Goal: Task Accomplishment & Management: Use online tool/utility

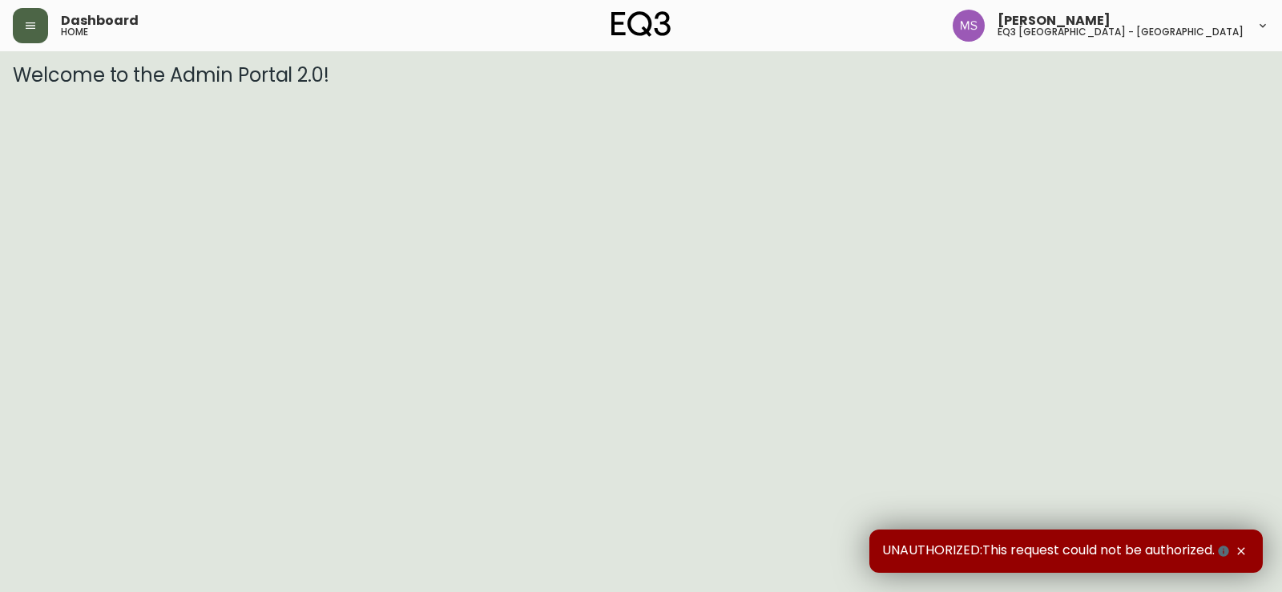
click at [34, 23] on icon "button" at bounding box center [31, 25] width 10 height 6
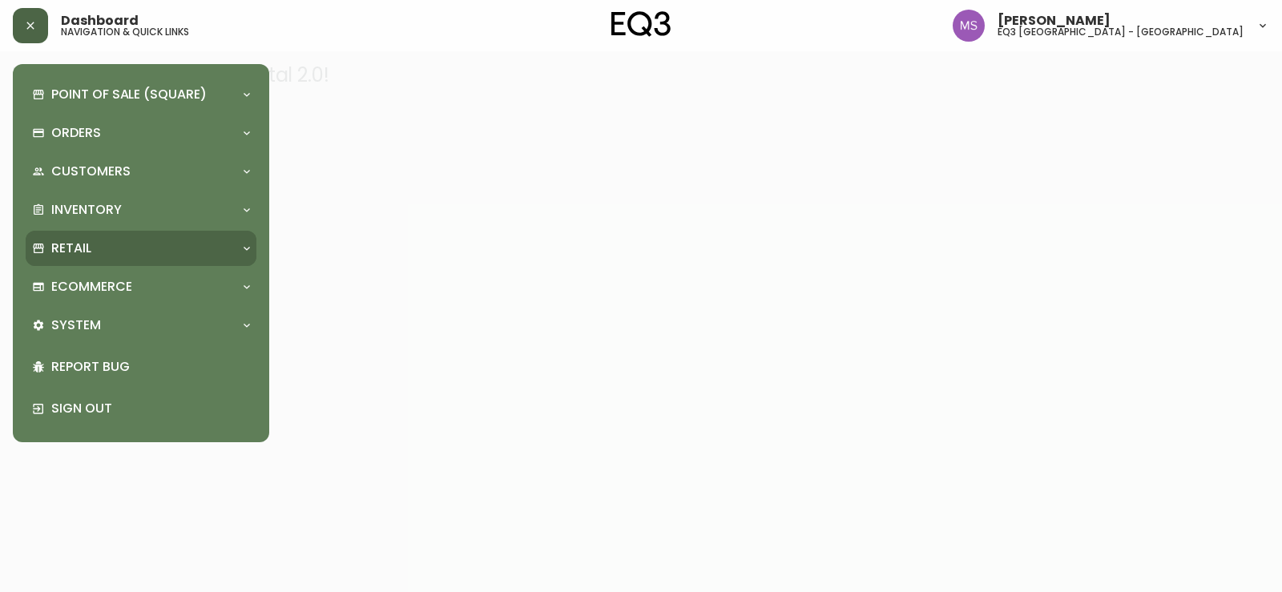
click at [114, 260] on div "Retail" at bounding box center [141, 248] width 231 height 35
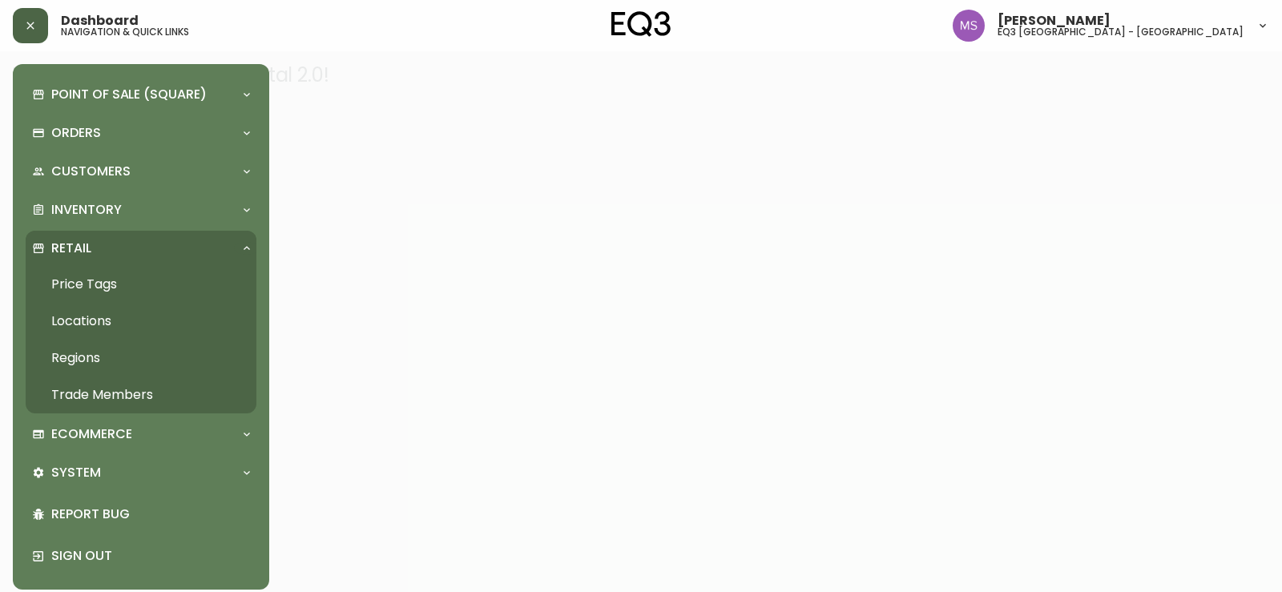
click at [98, 280] on link "Price Tags" at bounding box center [141, 284] width 231 height 37
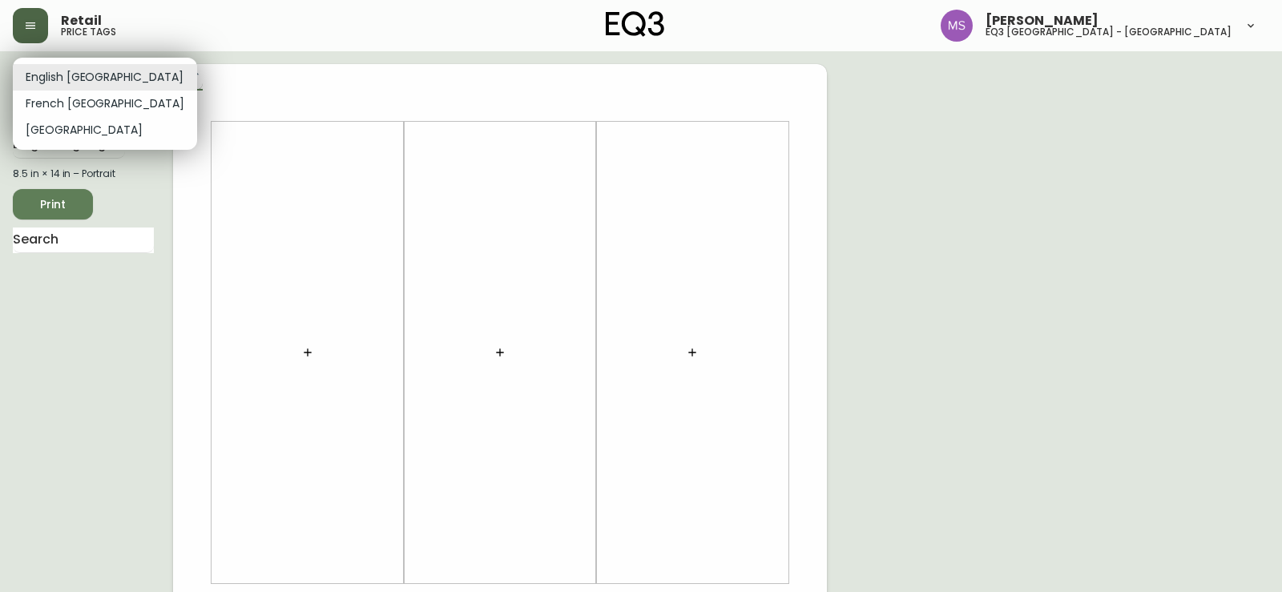
click at [66, 75] on body "Retail price tags [PERSON_NAME] eq3 [GEOGRAPHIC_DATA] - st laurent English [GEO…" at bounding box center [641, 570] width 1282 height 1141
click at [54, 95] on li "French [GEOGRAPHIC_DATA]" at bounding box center [105, 104] width 184 height 26
type input "fr_CA"
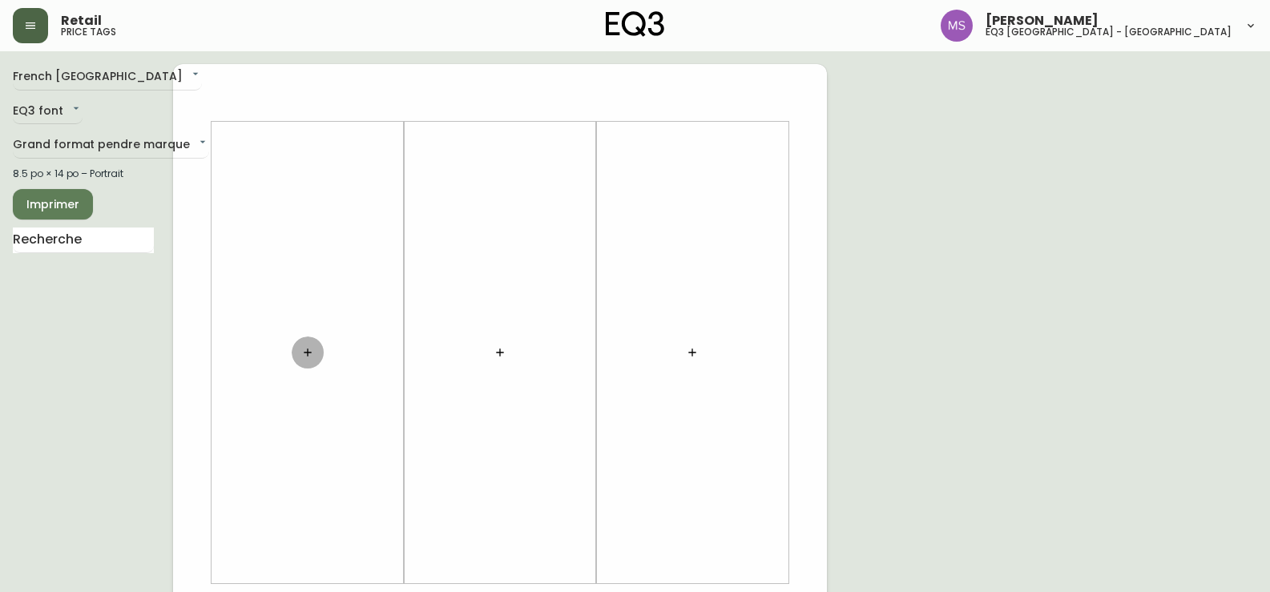
click at [305, 352] on icon "button" at bounding box center [307, 352] width 13 height 13
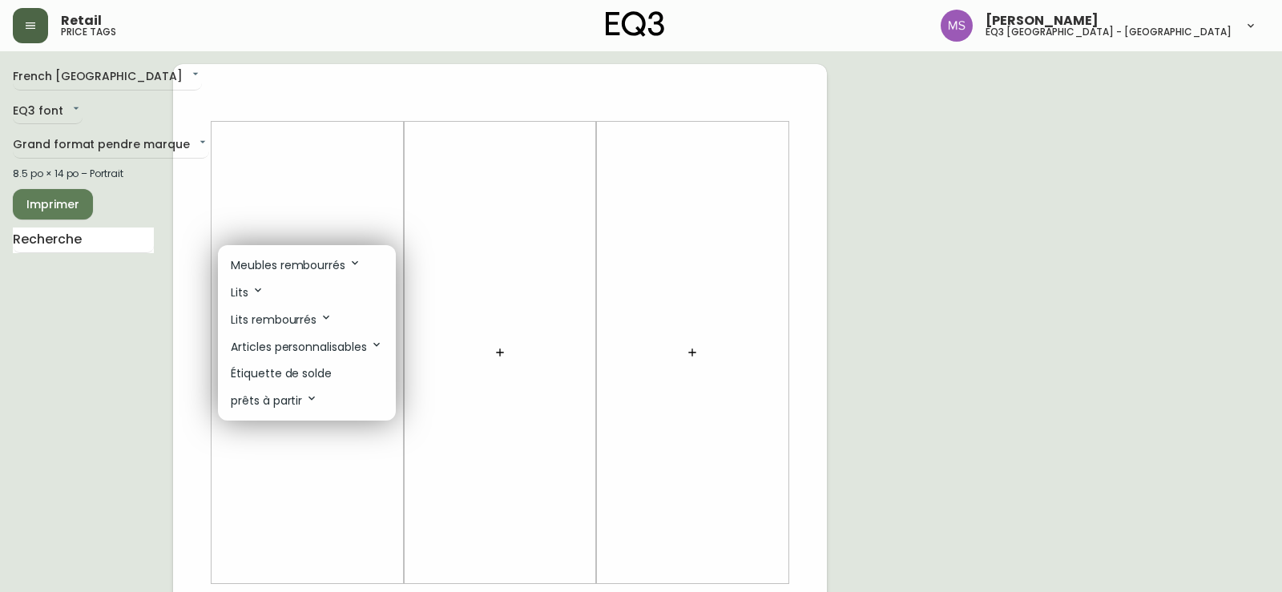
click at [296, 365] on p "Étiquette de solde" at bounding box center [281, 373] width 101 height 17
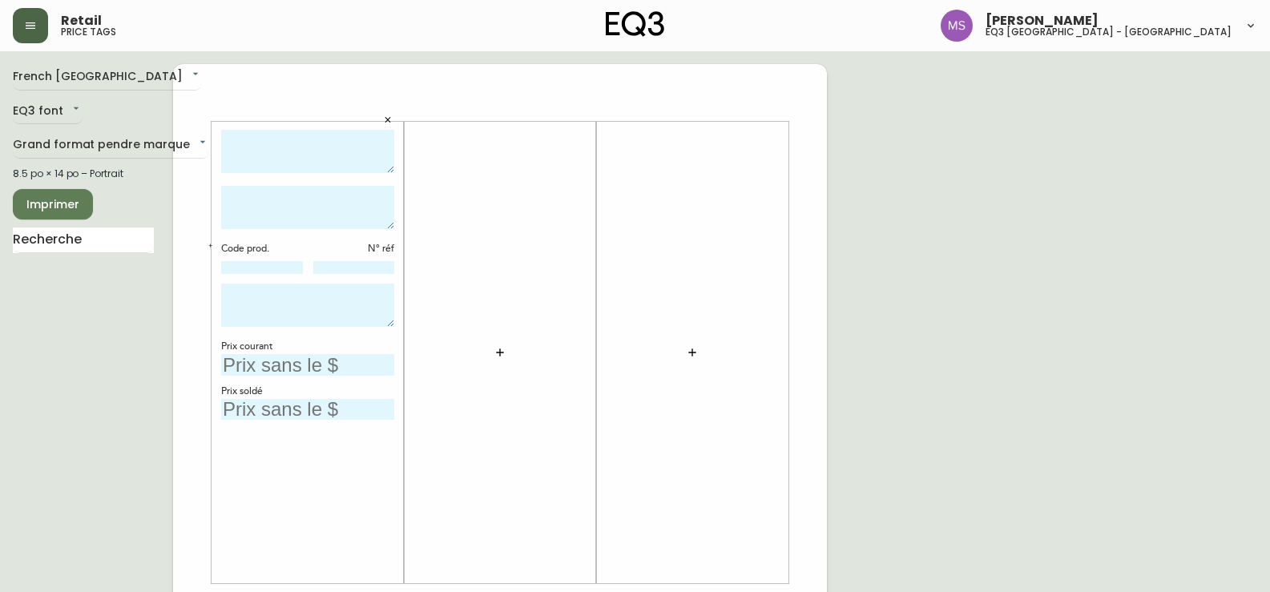
click at [262, 147] on textarea at bounding box center [307, 152] width 173 height 44
type textarea "f"
type textarea "FAUTEUIL REPLAY"
click at [250, 203] on textarea at bounding box center [307, 207] width 173 height 43
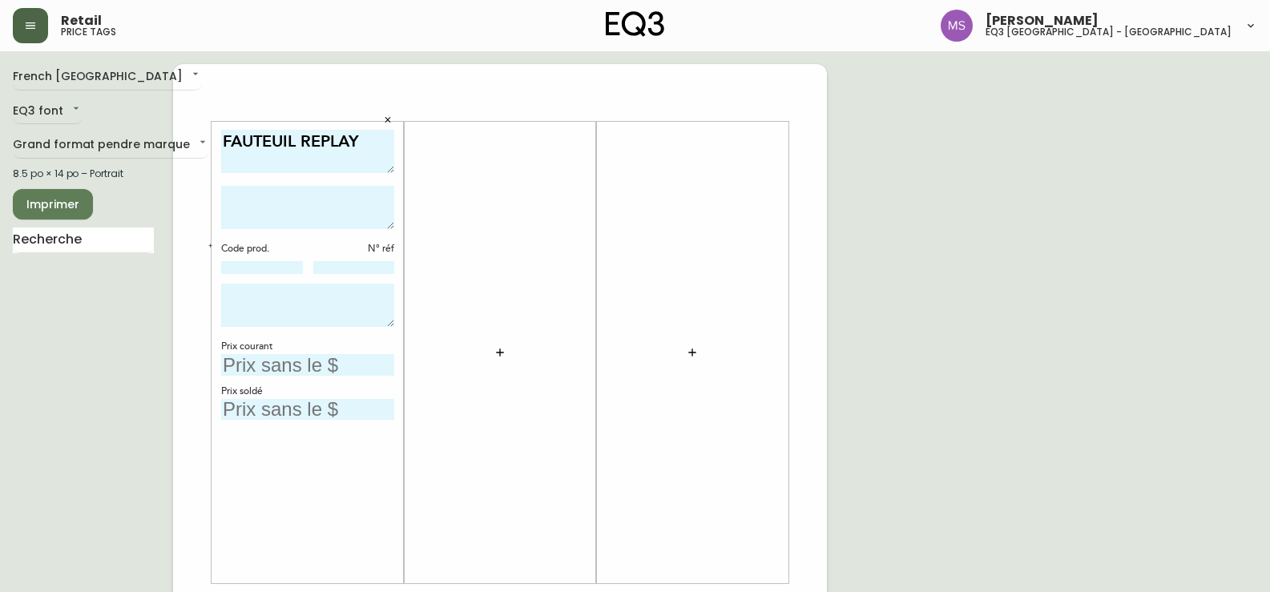
paste textarea "Apparel Poncho"
type textarea "Apparel Poncho"
click at [267, 261] on input at bounding box center [262, 267] width 82 height 13
type input "80147-02"
click at [235, 295] on textarea at bounding box center [307, 305] width 173 height 43
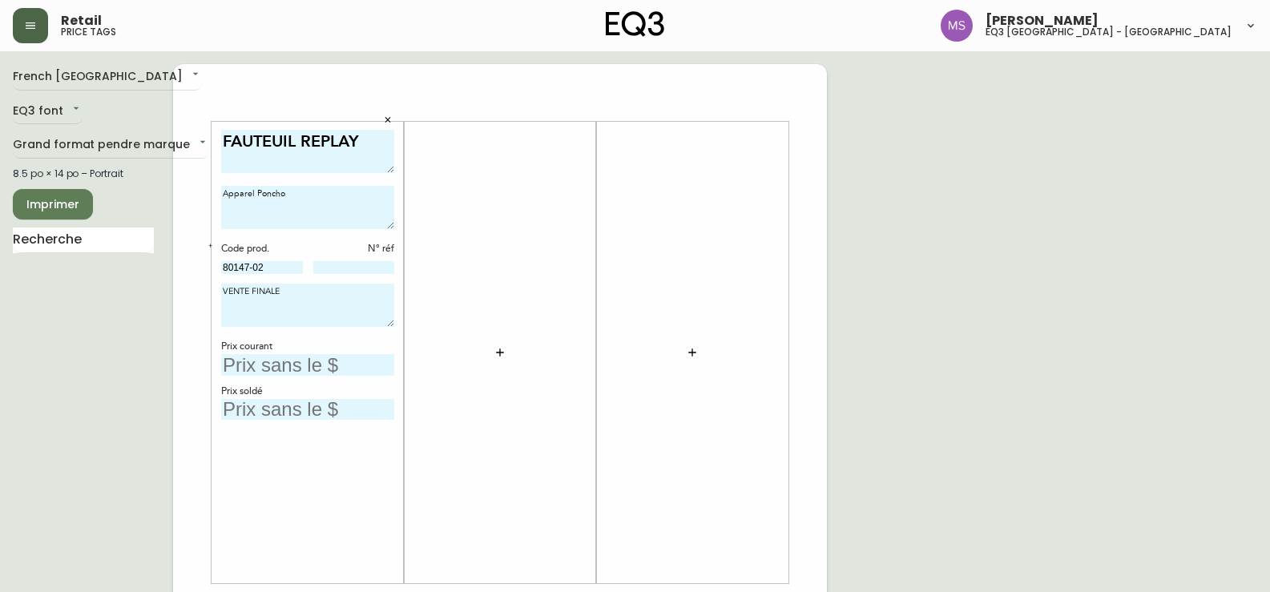
click at [224, 288] on textarea "VENTE FINALE" at bounding box center [307, 305] width 173 height 43
type textarea "+ DE 60% DE RABAIS VENTE FINALE"
click at [263, 361] on input "text" at bounding box center [307, 365] width 173 height 22
type input "3399$"
click at [283, 410] on input "text" at bounding box center [307, 410] width 173 height 22
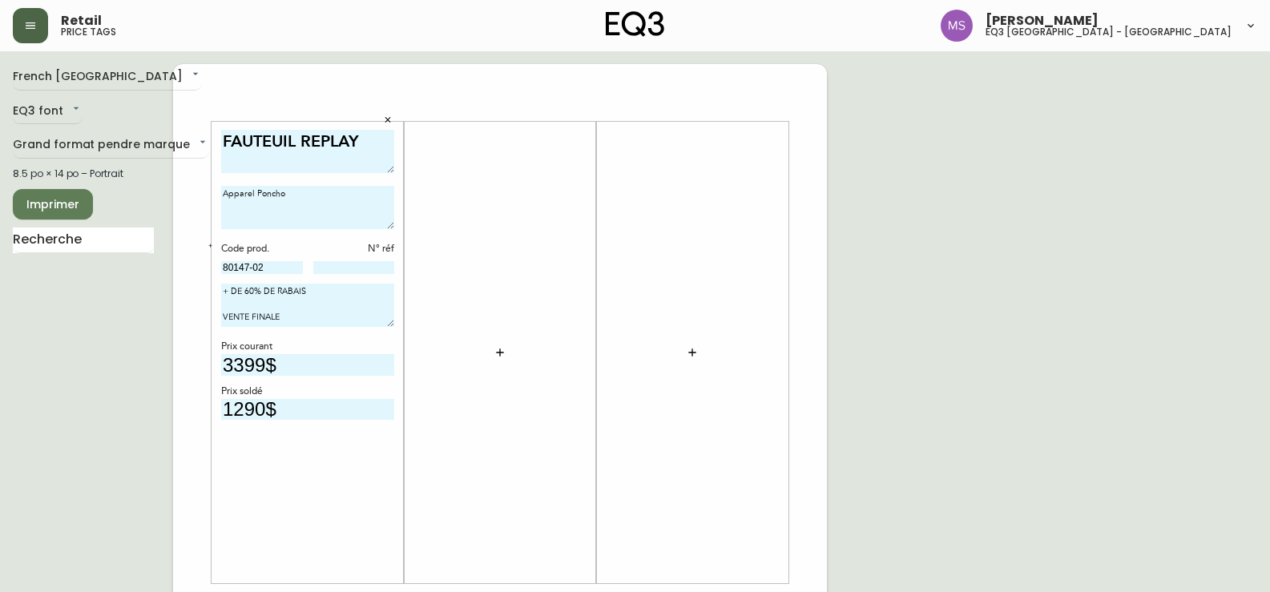
type input "1290$"
click at [445, 150] on div at bounding box center [500, 353] width 173 height 446
click at [499, 350] on icon "button" at bounding box center [500, 352] width 13 height 13
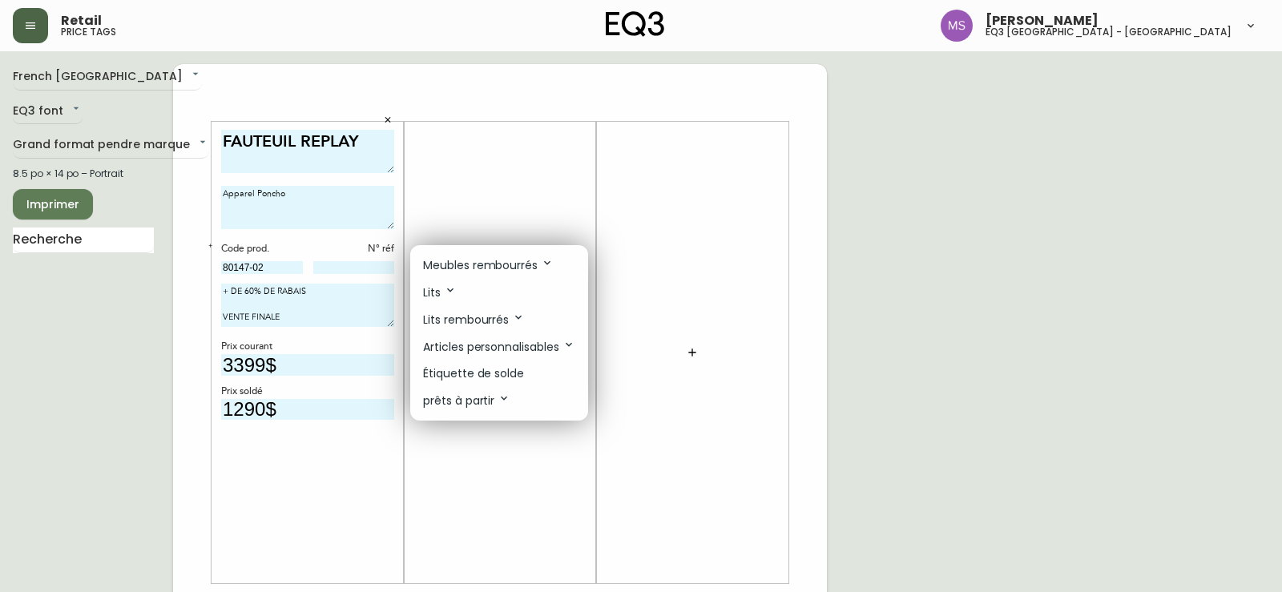
click at [500, 377] on p "Étiquette de solde" at bounding box center [473, 373] width 101 height 17
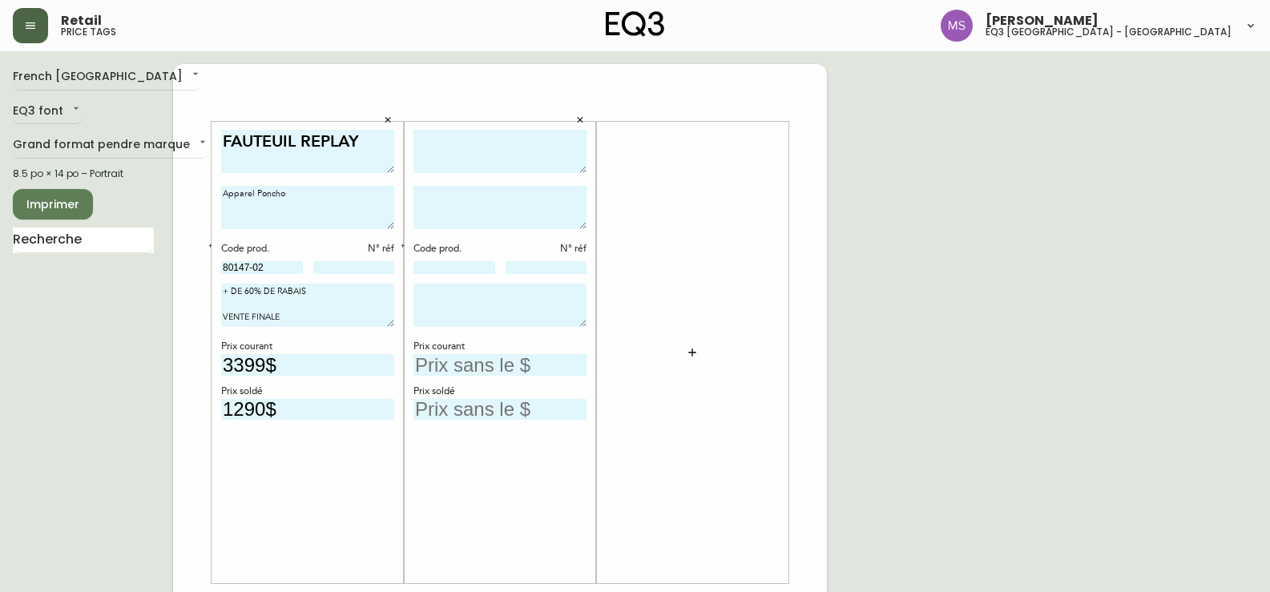
click at [449, 143] on textarea at bounding box center [500, 152] width 173 height 44
type textarea "FAUTEUIL REPLAY"
click at [495, 210] on textarea at bounding box center [500, 207] width 173 height 43
paste textarea "Uniform Mélange Dusk"
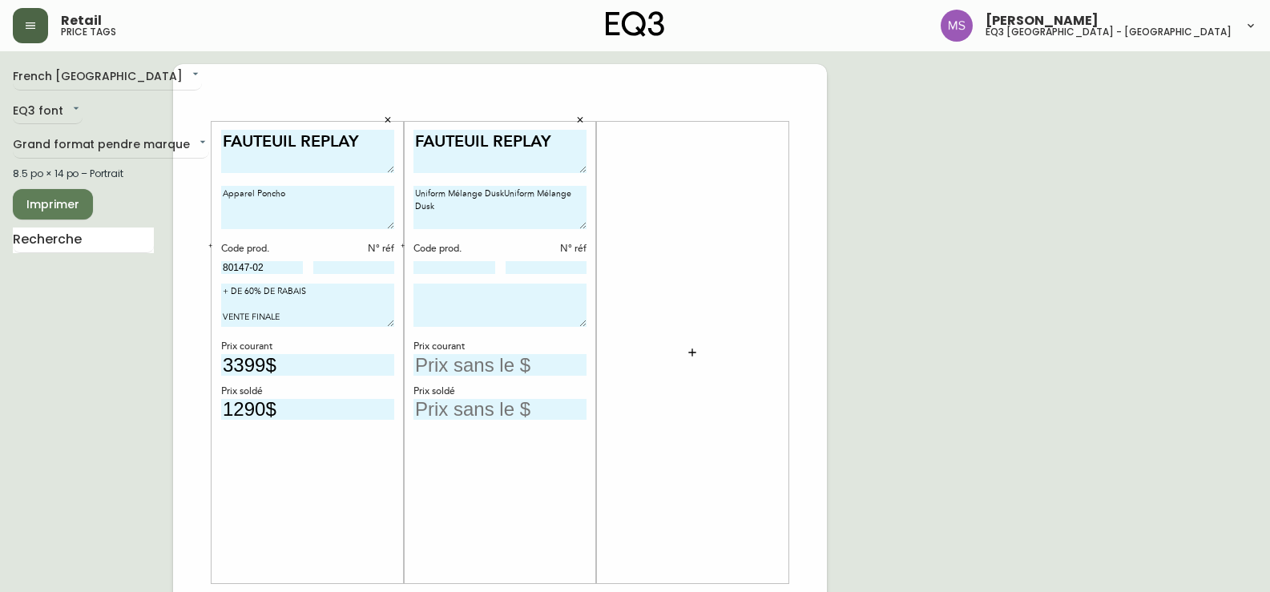
drag, startPoint x: 445, startPoint y: 211, endPoint x: 503, endPoint y: 197, distance: 60.1
click at [503, 197] on textarea "Uniform Mélange DuskUniform Mélange Dusk" at bounding box center [500, 207] width 173 height 43
type textarea "Uniform Mélange Dusk"
click at [443, 268] on input at bounding box center [455, 267] width 82 height 13
type input "80147-02"
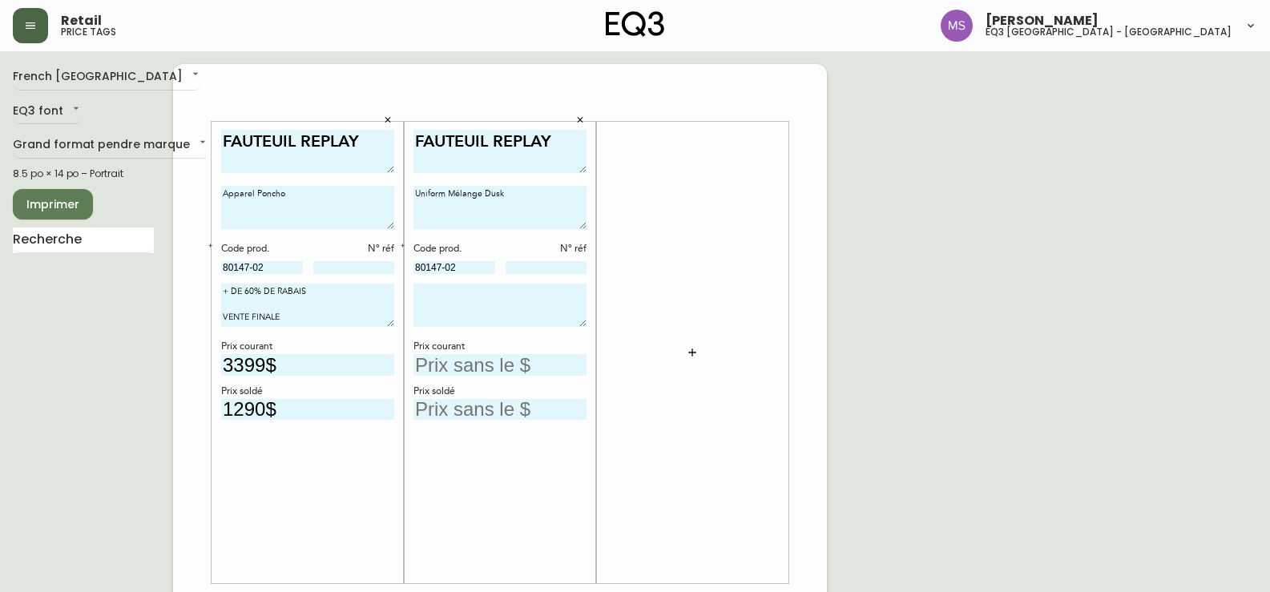
click at [469, 298] on textarea at bounding box center [500, 305] width 173 height 43
drag, startPoint x: 312, startPoint y: 315, endPoint x: 200, endPoint y: 296, distance: 113.8
click at [200, 296] on div "FAUTEUIL REPLAY Apparel Poncho Code prod. N° réf 80147-02 + DE 60% DE RABAIS VE…" at bounding box center [500, 602] width 654 height 1077
click at [420, 289] on textarea at bounding box center [500, 305] width 173 height 43
paste textarea "+ DE 60% DE RABAIS VENTE FINALE"
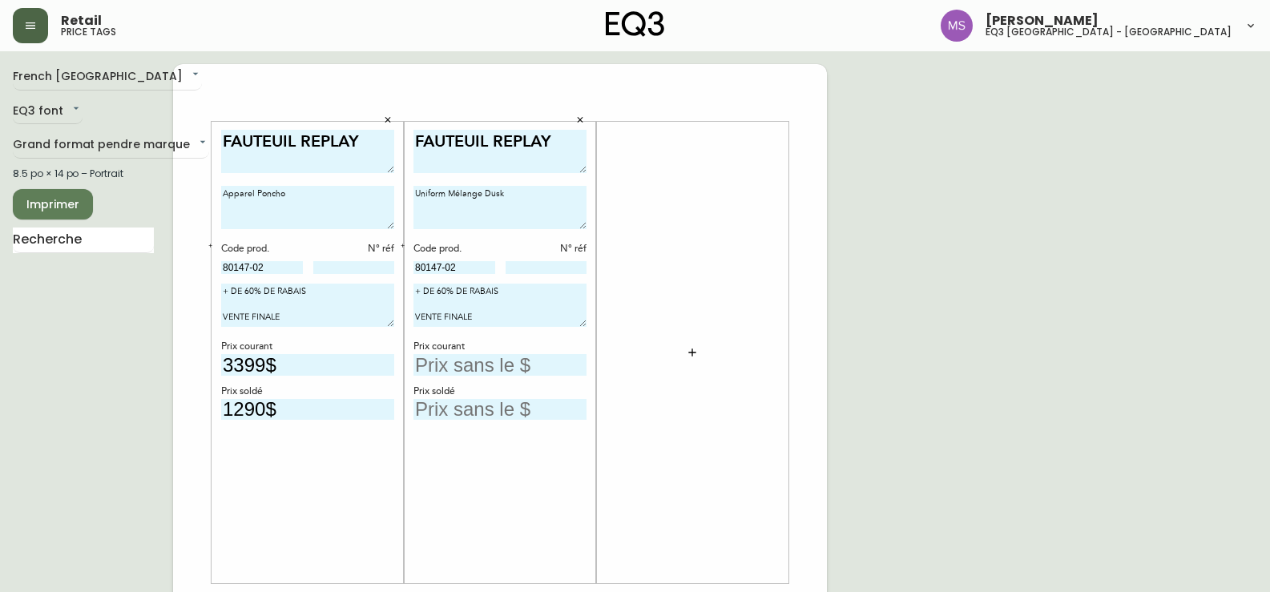
type textarea "+ DE 60% DE RABAIS VENTE FINALE"
click at [469, 367] on input "text" at bounding box center [500, 365] width 173 height 22
type input "3399$"
click at [441, 409] on input "text" at bounding box center [500, 410] width 173 height 22
type input "1290$"
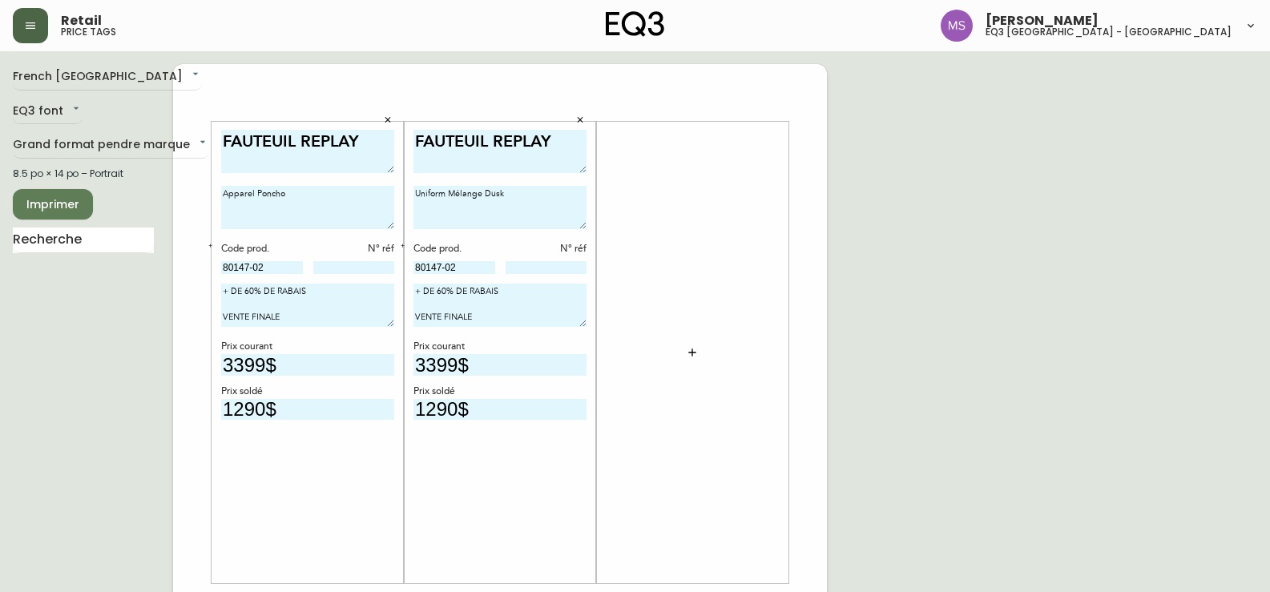
click at [695, 351] on icon "button" at bounding box center [692, 352] width 13 height 13
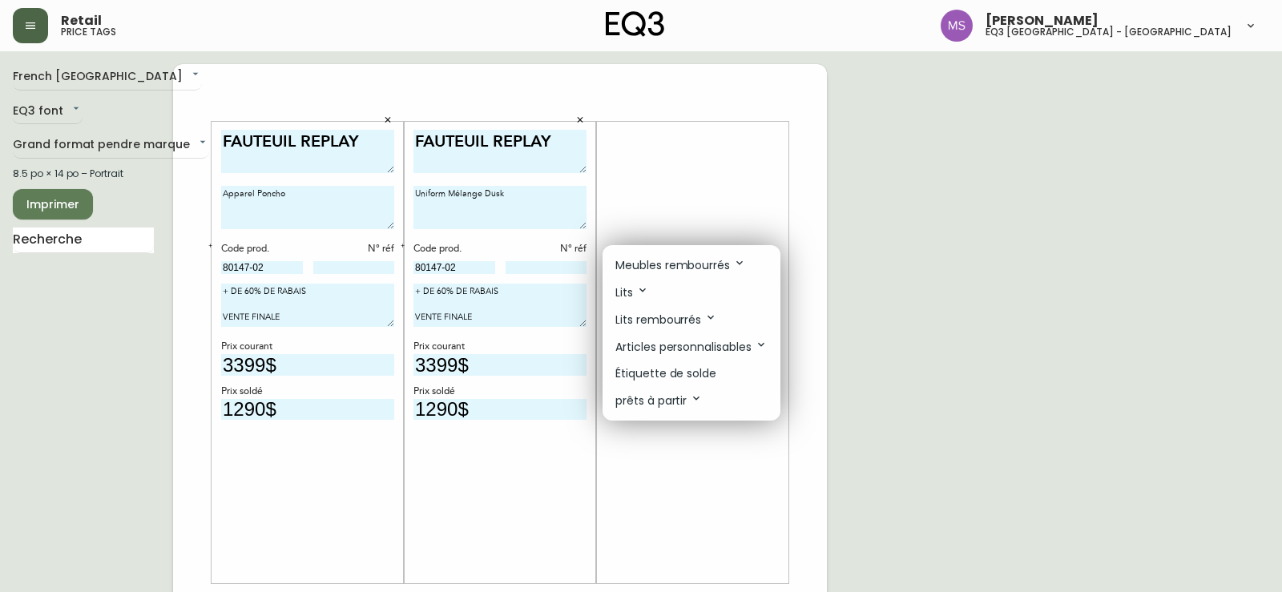
click at [664, 380] on p "Étiquette de solde" at bounding box center [665, 373] width 101 height 17
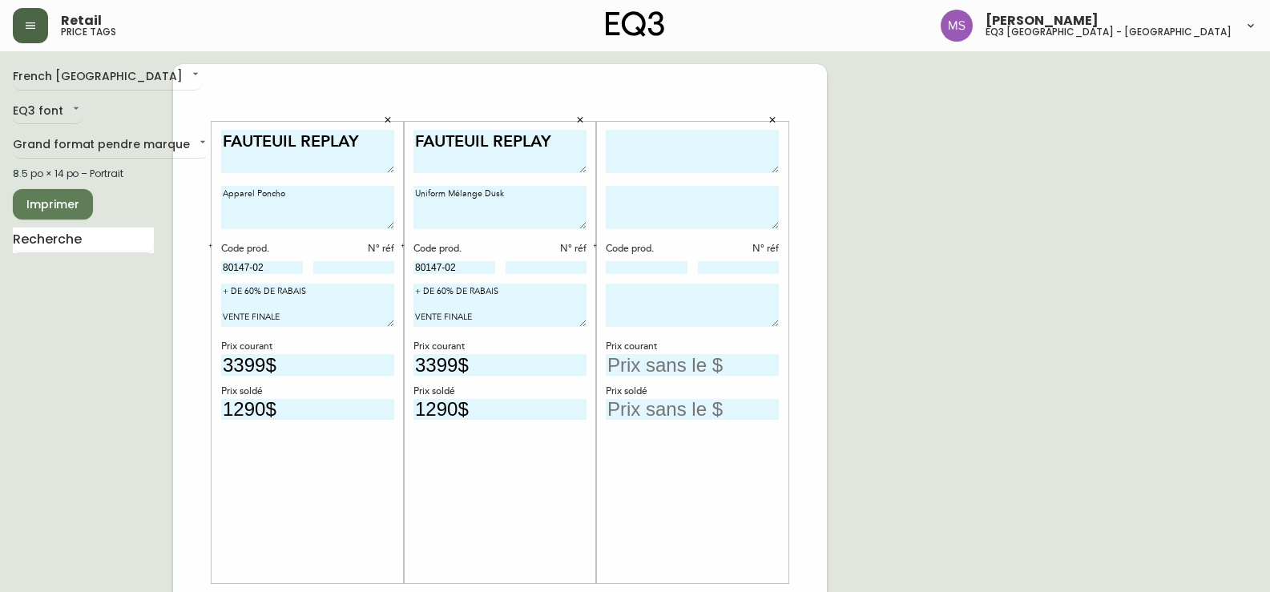
drag, startPoint x: 553, startPoint y: 139, endPoint x: 388, endPoint y: 147, distance: 165.3
click at [388, 147] on div "FAUTEUIL REPLAY Apparel Poncho Code prod. N° réf 80147-02 + DE 60% DE RABAIS VE…" at bounding box center [500, 602] width 654 height 1077
click at [637, 157] on textarea at bounding box center [692, 152] width 173 height 44
paste textarea "FAUTEUIL REPLAY"
type textarea "FAUTEUIL REPLAY"
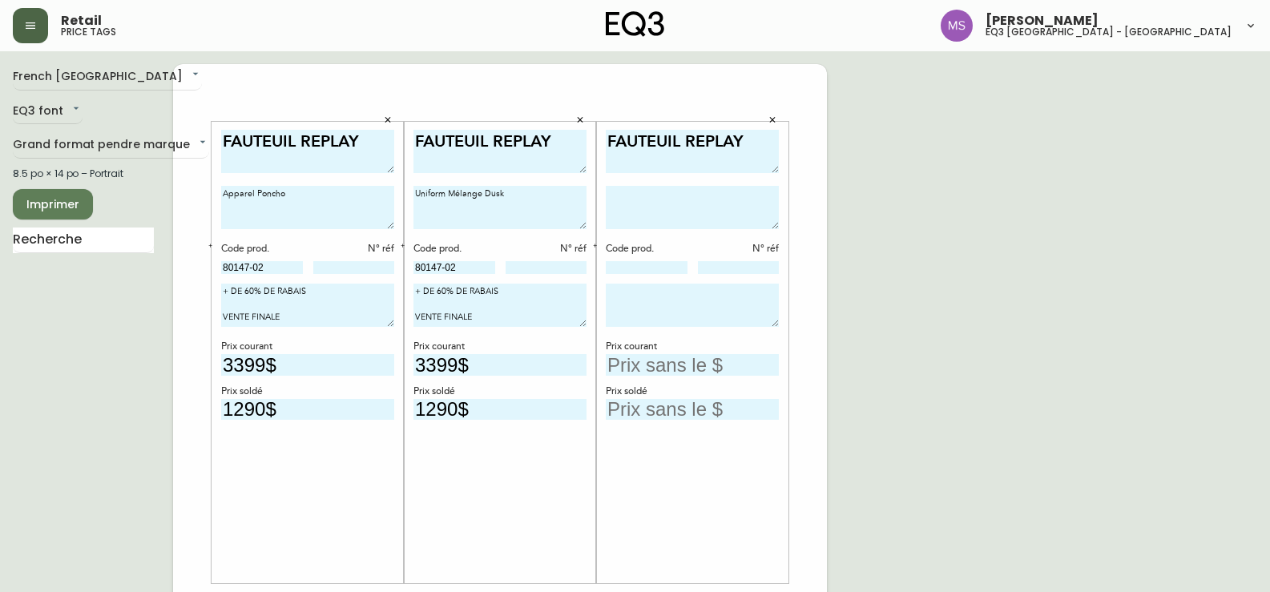
click at [615, 202] on textarea at bounding box center [692, 207] width 173 height 43
paste textarea "Uniform Mélange June"
type textarea "Uniform Mélange June"
click at [619, 270] on input at bounding box center [647, 267] width 82 height 13
type input "80147-02"
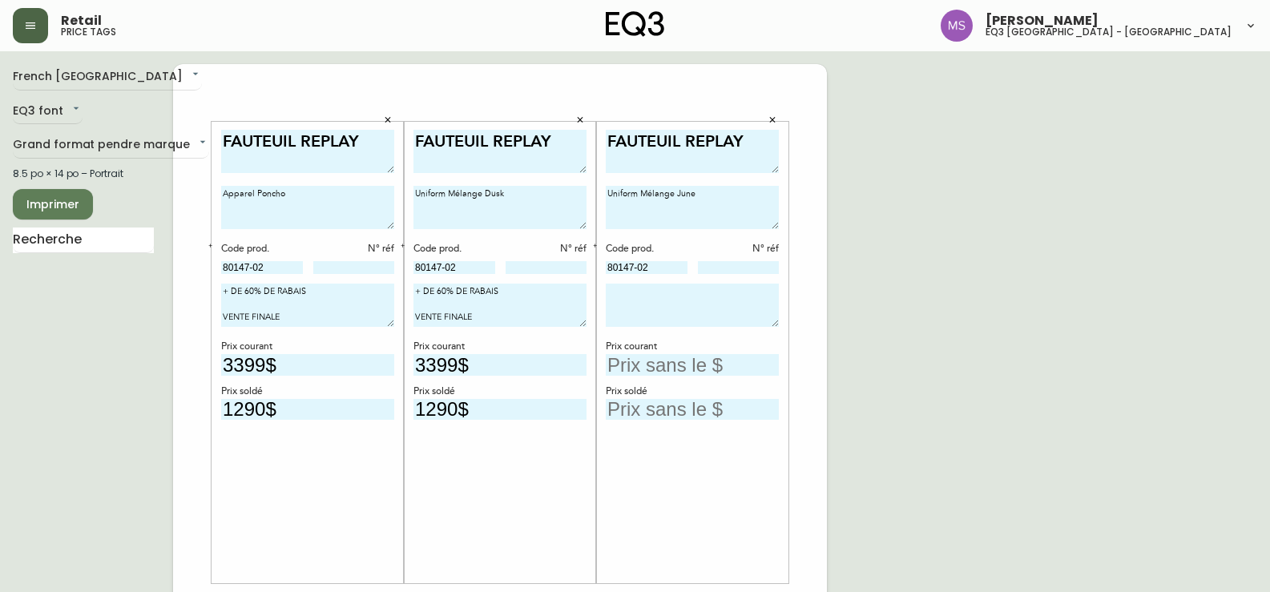
click at [648, 298] on textarea at bounding box center [692, 305] width 173 height 43
click at [500, 322] on textarea "+ DE 60% DE RABAIS VENTE FINALE" at bounding box center [500, 305] width 173 height 43
drag, startPoint x: 490, startPoint y: 310, endPoint x: 425, endPoint y: 301, distance: 65.6
click at [425, 301] on textarea "+ DE 60% DE RABAIS VENTE FINALE" at bounding box center [500, 305] width 173 height 43
drag, startPoint x: 470, startPoint y: 319, endPoint x: 437, endPoint y: 309, distance: 35.0
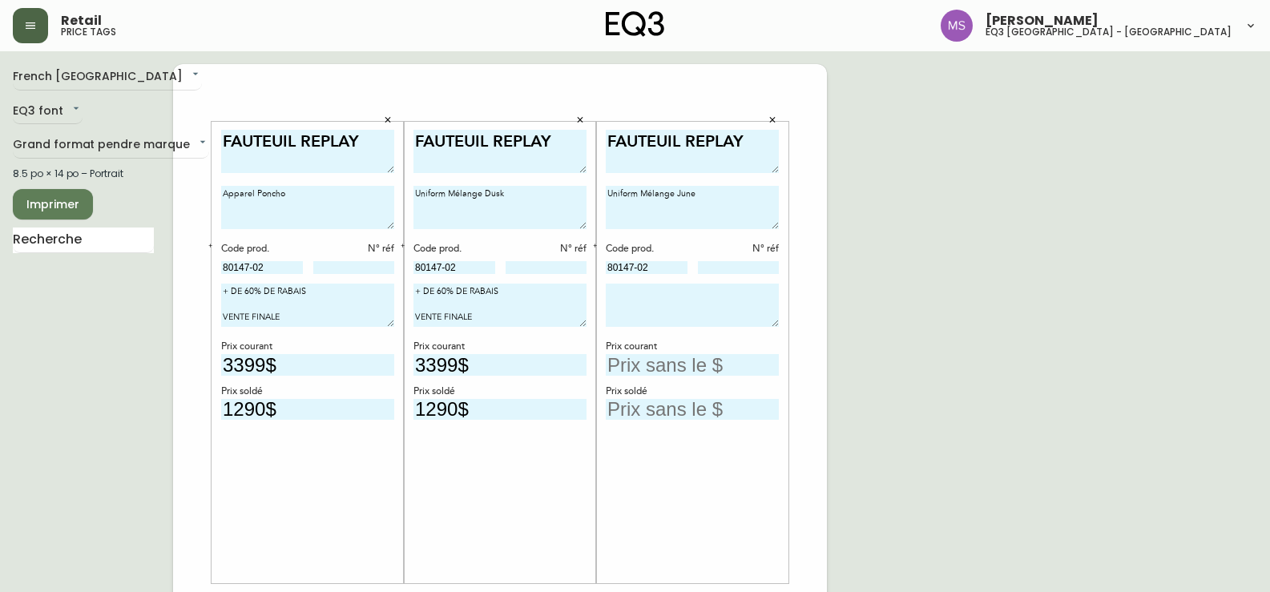
click at [437, 309] on textarea "+ DE 60% DE RABAIS VENTE FINALE" at bounding box center [500, 305] width 173 height 43
drag, startPoint x: 481, startPoint y: 315, endPoint x: 418, endPoint y: 285, distance: 69.9
click at [418, 285] on textarea "+ DE 60% DE RABAIS VENTE FINALE" at bounding box center [500, 305] width 173 height 43
click at [634, 297] on textarea at bounding box center [692, 305] width 173 height 43
paste textarea "+ DE 60% DE RABAIS VENTE FINALE"
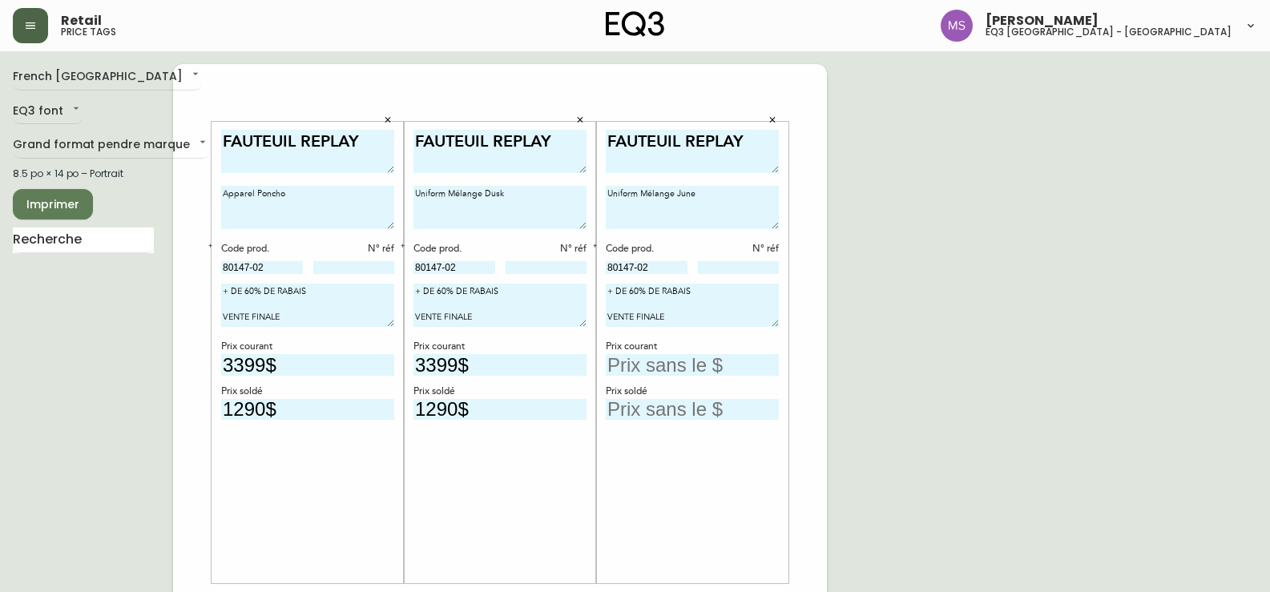
type textarea "+ DE 60% DE RABAIS VENTE FINALE"
click at [665, 370] on input "text" at bounding box center [692, 365] width 173 height 22
type input "3399$"
click at [660, 409] on input "text" at bounding box center [692, 410] width 173 height 22
type input "1290$"
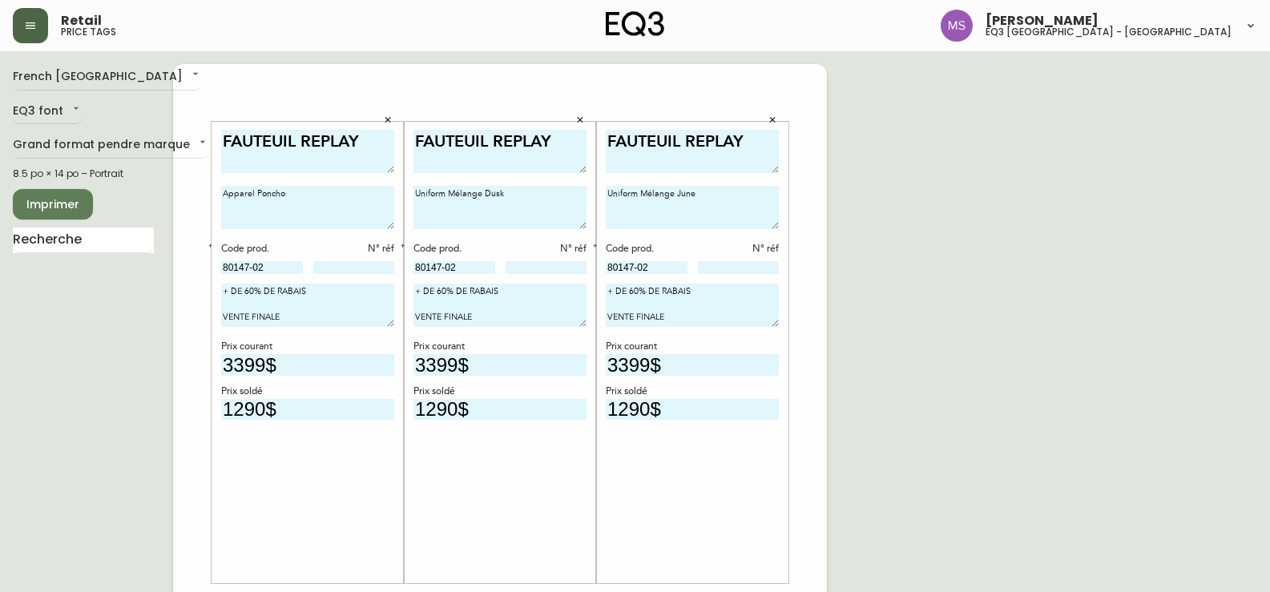
click at [798, 93] on div "FAUTEUIL REPLAY Apparel Poncho Code prod. N° réf 80147-02 + DE 60% DE RABAIS VE…" at bounding box center [500, 602] width 654 height 1077
click at [39, 204] on span "Imprimer" at bounding box center [53, 205] width 54 height 20
click at [214, 56] on main "French Canada fr_CA EQ3 font EQ3 Grand format pendre marque large 8.5 po × 14 p…" at bounding box center [635, 596] width 1270 height 1090
click at [70, 189] on button "Imprimer" at bounding box center [53, 204] width 80 height 30
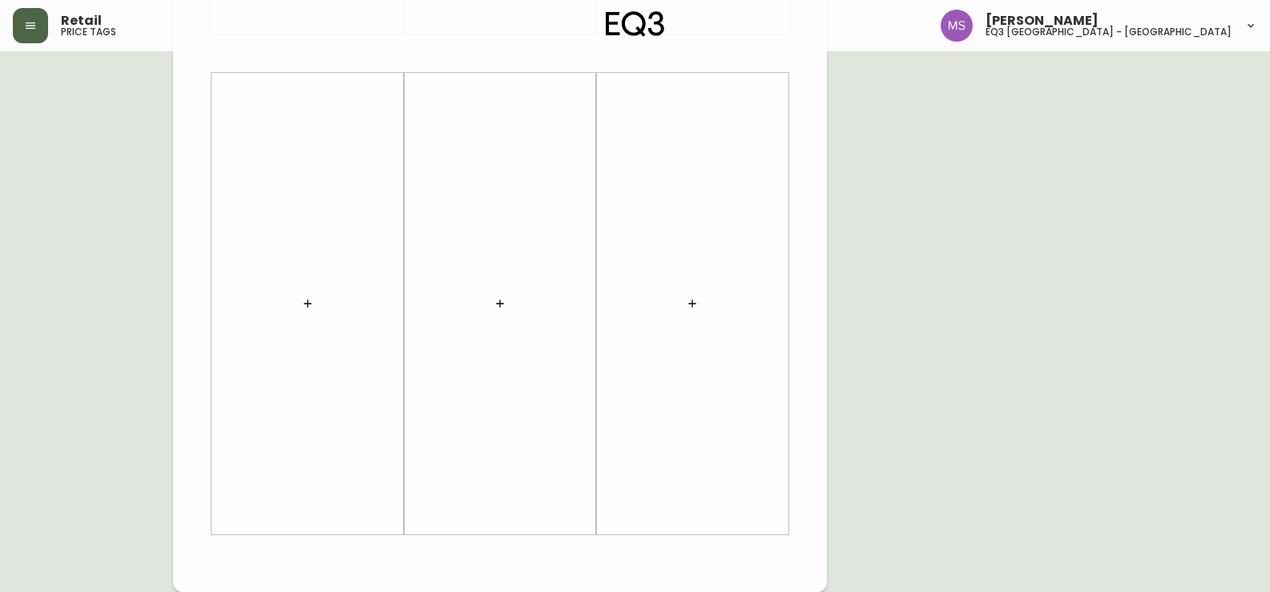
click at [309, 299] on icon "button" at bounding box center [307, 303] width 13 height 13
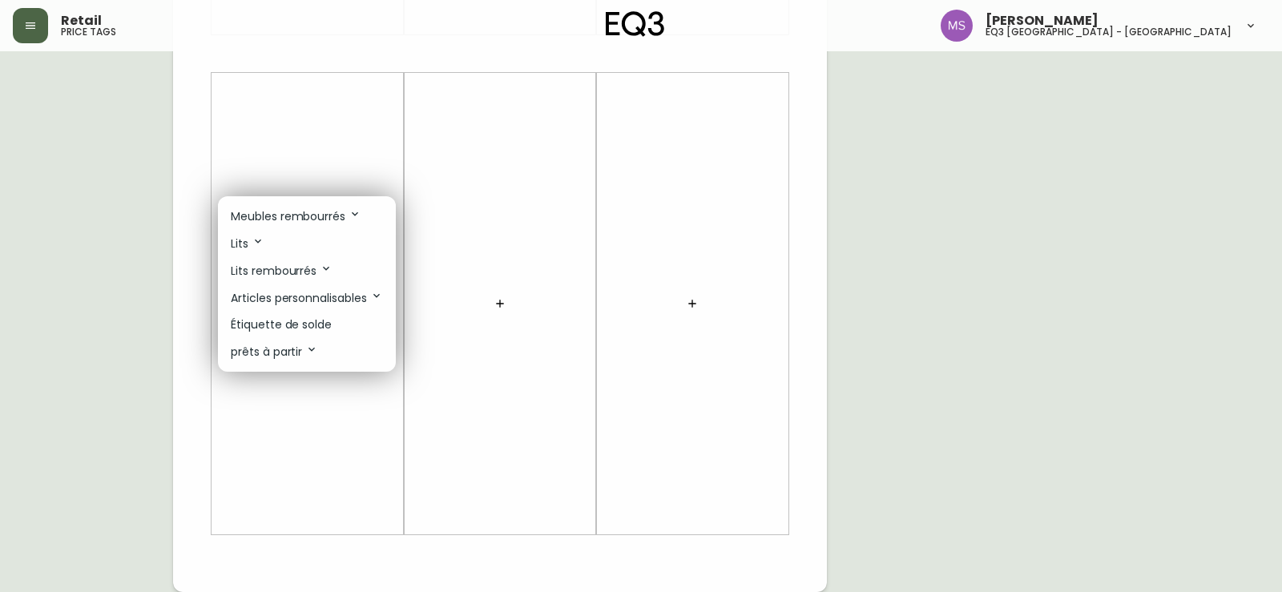
click at [1047, 307] on div at bounding box center [641, 296] width 1282 height 592
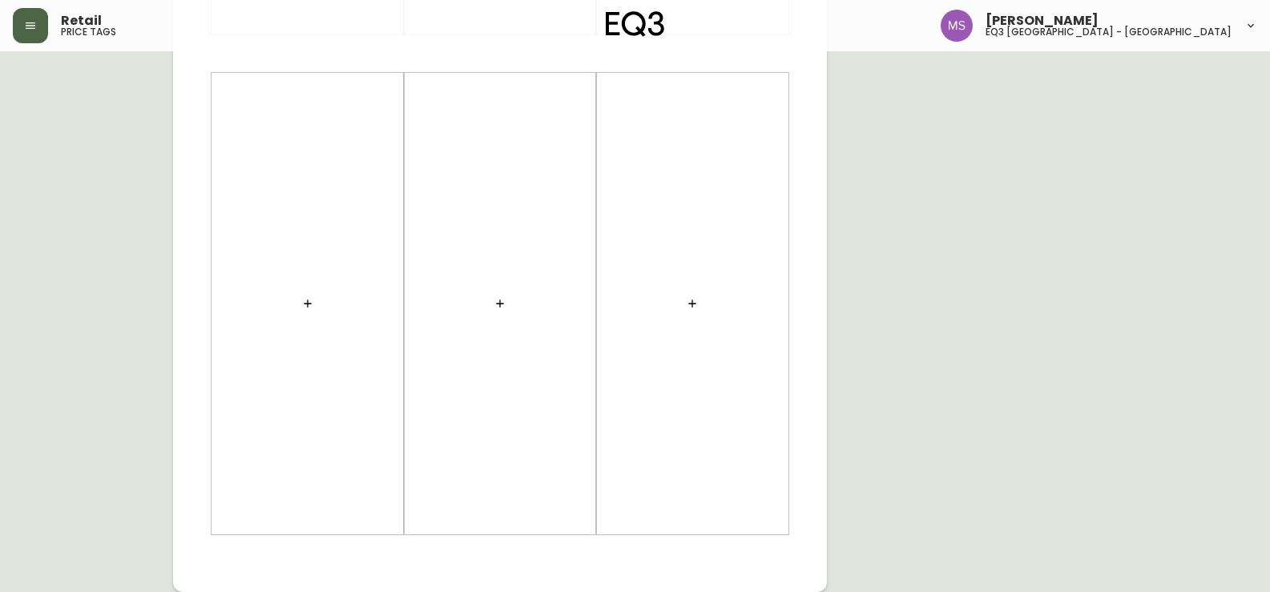
click at [882, 428] on div "French Canada fr_CA EQ3 font EQ3 Grand format pendre marque large 8.5 po × 14 p…" at bounding box center [635, 53] width 1245 height 1077
